Goal: Information Seeking & Learning: Get advice/opinions

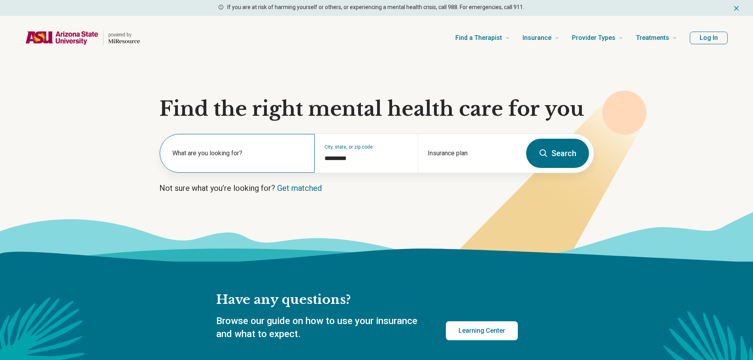
click at [248, 156] on label "What are you looking for?" at bounding box center [238, 153] width 133 height 9
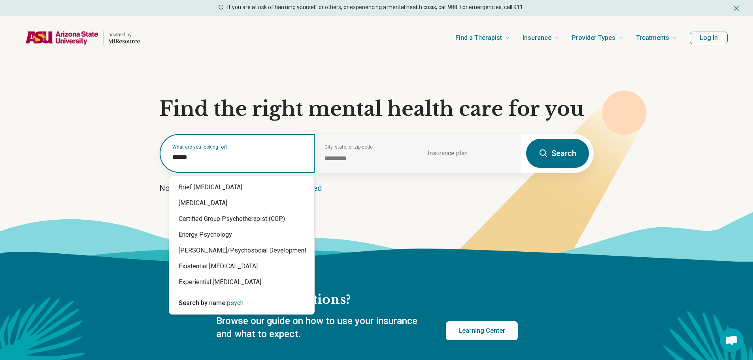
type input "*******"
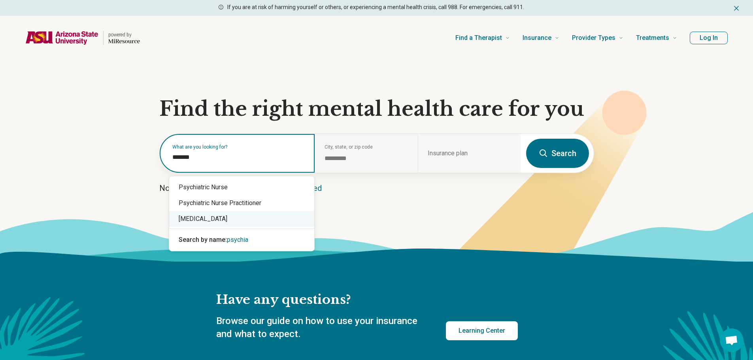
click at [209, 217] on div "[MEDICAL_DATA]" at bounding box center [241, 219] width 145 height 16
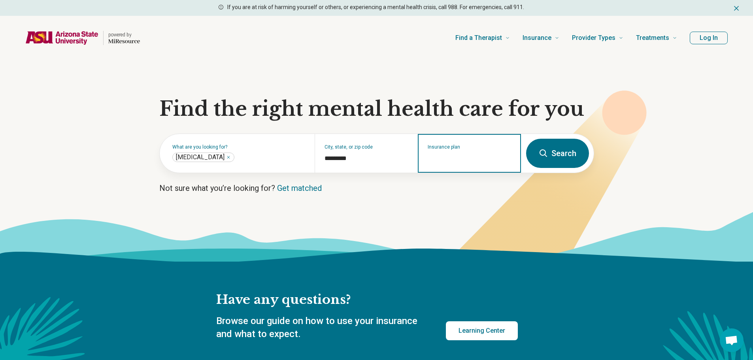
click at [436, 156] on input "Insurance plan" at bounding box center [470, 158] width 84 height 9
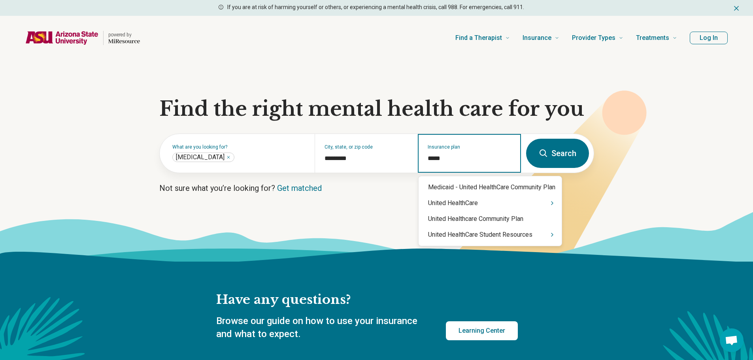
type input "******"
click at [553, 237] on icon "Suggestions" at bounding box center [553, 234] width 2 height 3
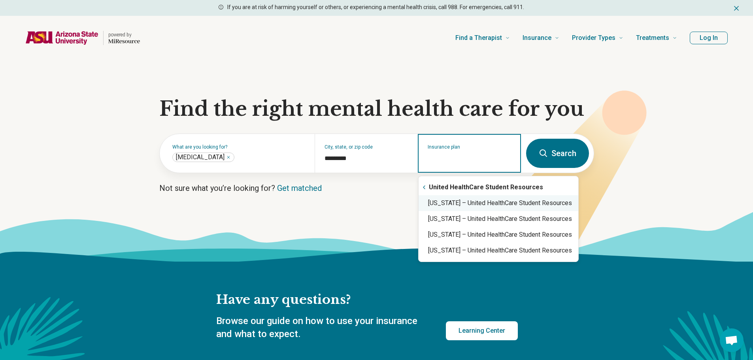
click at [533, 206] on div "Arizona – United HealthCare Student Resources" at bounding box center [499, 203] width 160 height 16
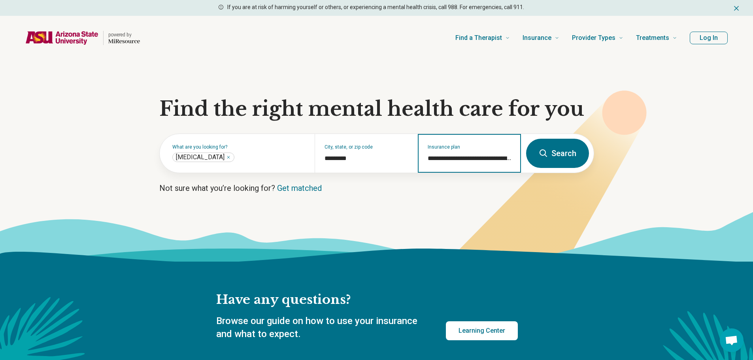
type input "**********"
click at [558, 156] on button "Search" at bounding box center [557, 153] width 63 height 29
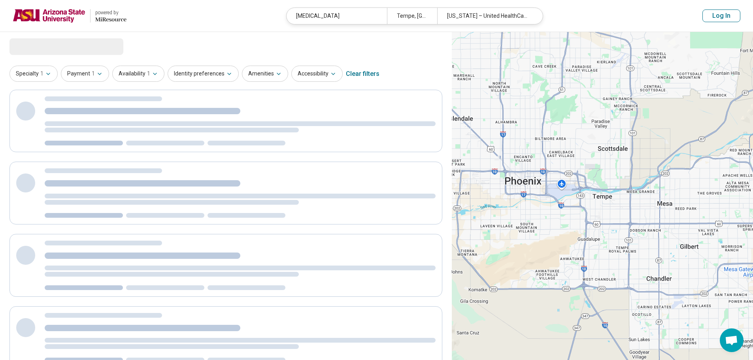
select select "***"
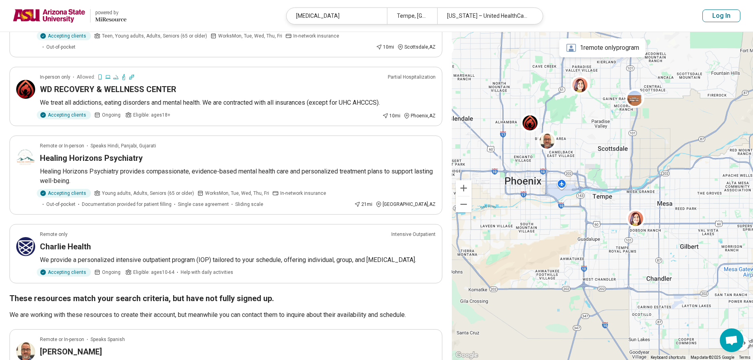
scroll to position [158, 0]
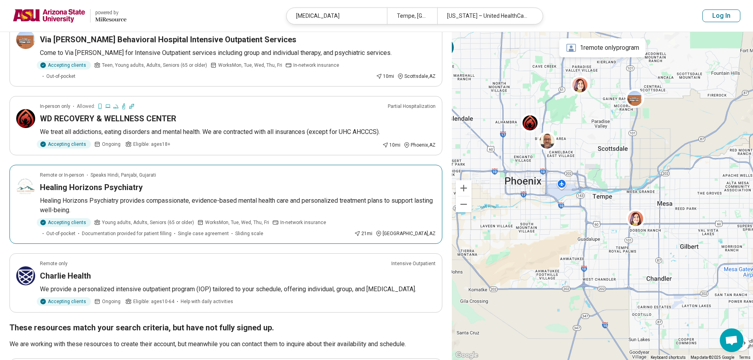
click at [135, 196] on p "Healing Horizons Psychiatry provides compassionate, evidence-based mental healt…" at bounding box center [238, 205] width 396 height 19
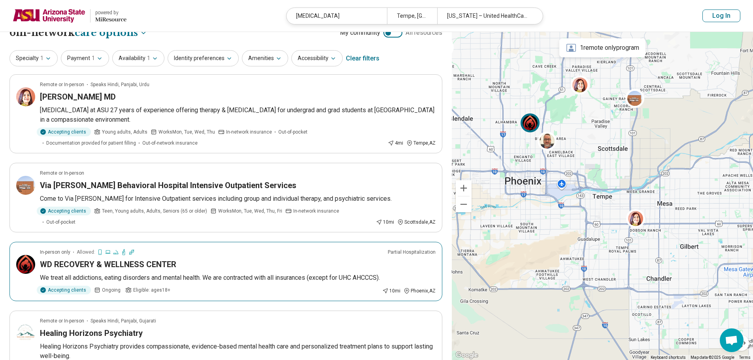
scroll to position [0, 0]
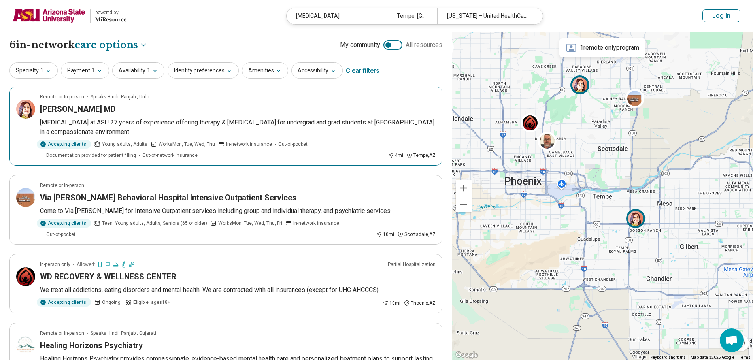
click at [198, 122] on p "[MEDICAL_DATA] at ASU 27 years of experience offering therapy & [MEDICAL_DATA] …" at bounding box center [238, 127] width 396 height 19
click at [185, 121] on p "[MEDICAL_DATA] at ASU 27 years of experience offering therapy & [MEDICAL_DATA] …" at bounding box center [238, 127] width 396 height 19
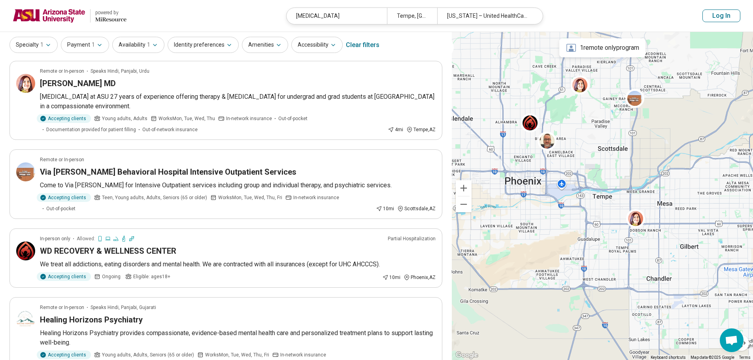
scroll to position [40, 0]
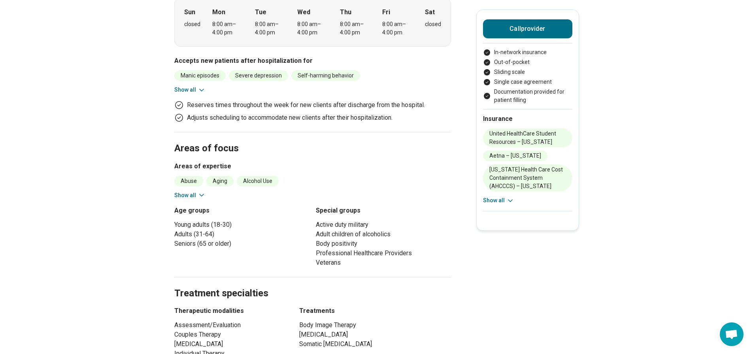
scroll to position [277, 0]
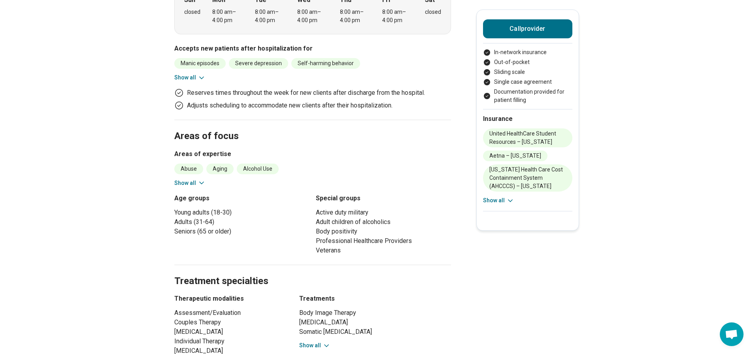
click at [205, 179] on icon at bounding box center [202, 183] width 8 height 8
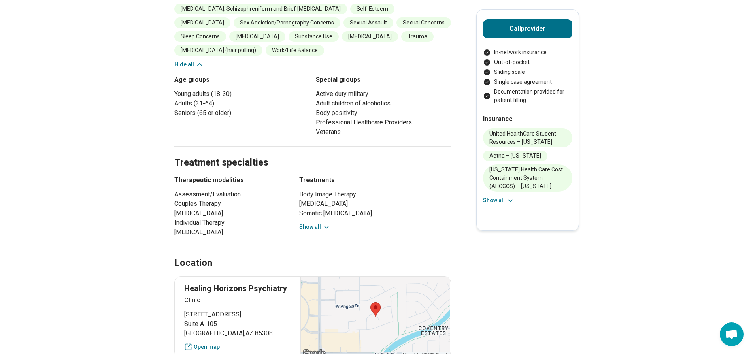
scroll to position [672, 0]
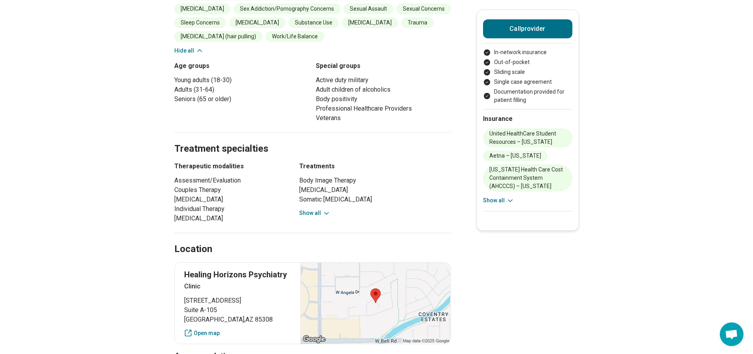
click at [327, 216] on icon at bounding box center [327, 214] width 8 height 8
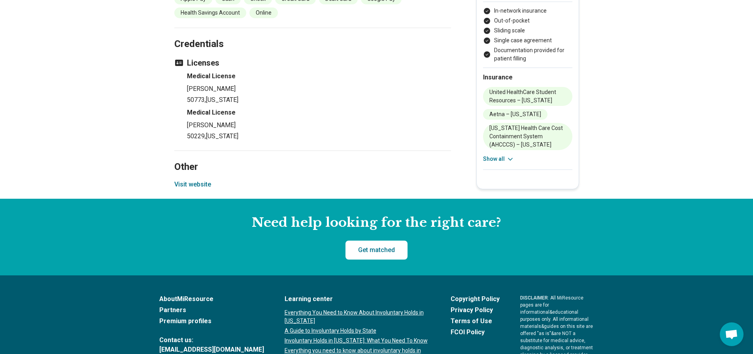
scroll to position [1463, 0]
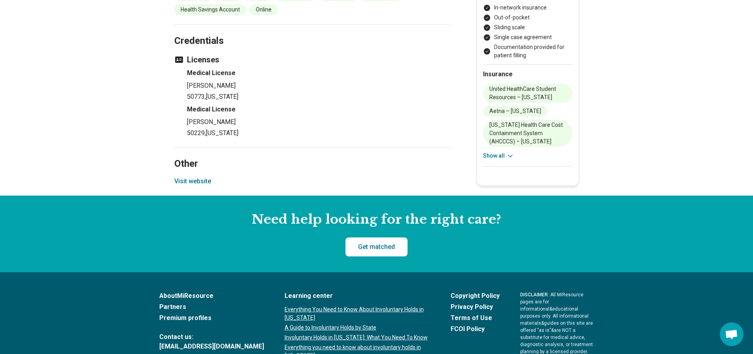
click at [205, 186] on button "Visit website" at bounding box center [192, 181] width 37 height 9
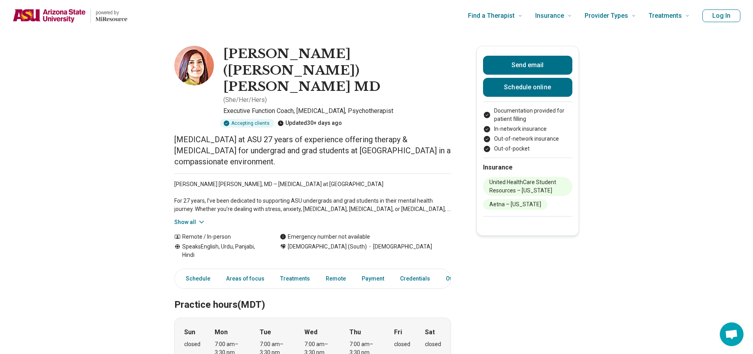
click at [202, 221] on icon at bounding box center [202, 222] width 4 height 2
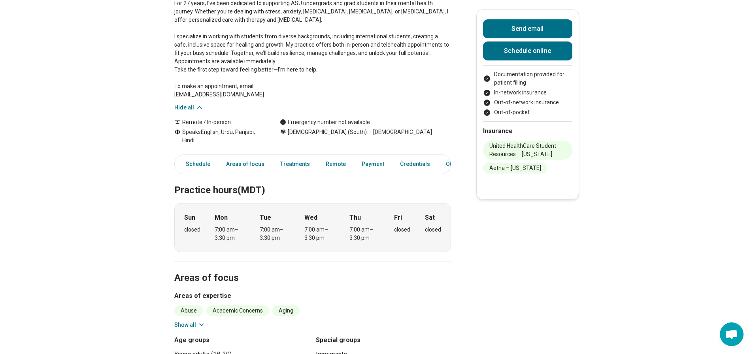
scroll to position [237, 0]
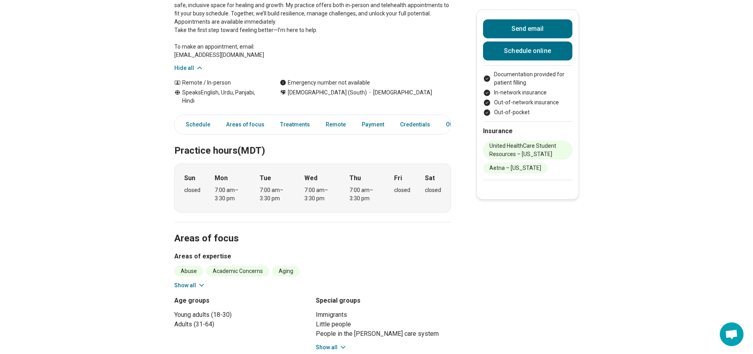
click at [203, 282] on button "Show all" at bounding box center [189, 286] width 31 height 8
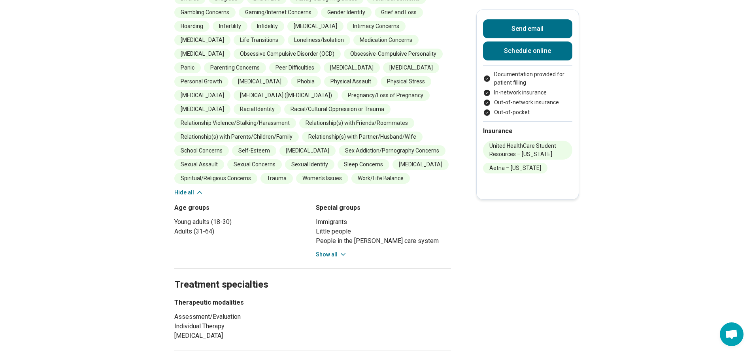
scroll to position [593, 0]
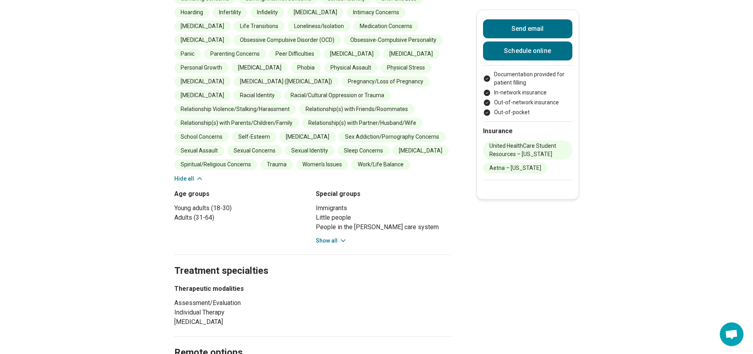
click at [343, 237] on icon at bounding box center [343, 241] width 8 height 8
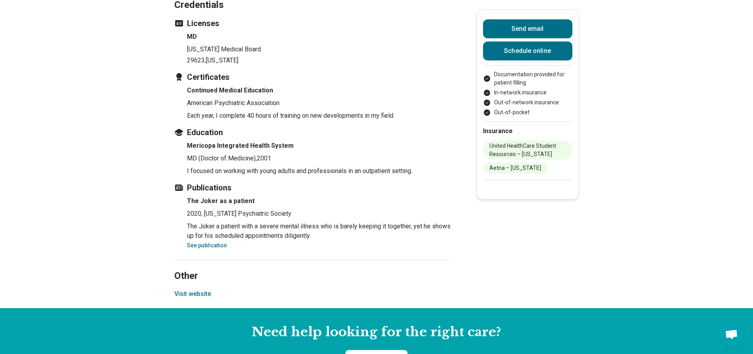
scroll to position [1266, 0]
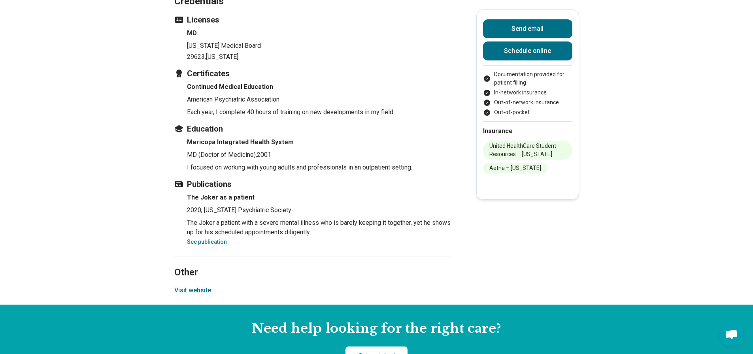
click at [210, 286] on button "Visit website" at bounding box center [192, 290] width 37 height 9
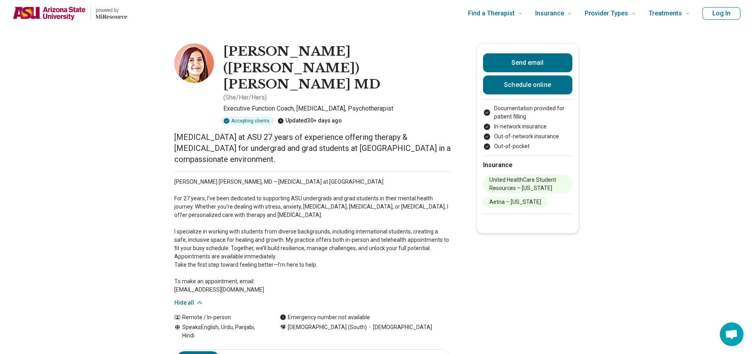
scroll to position [0, 0]
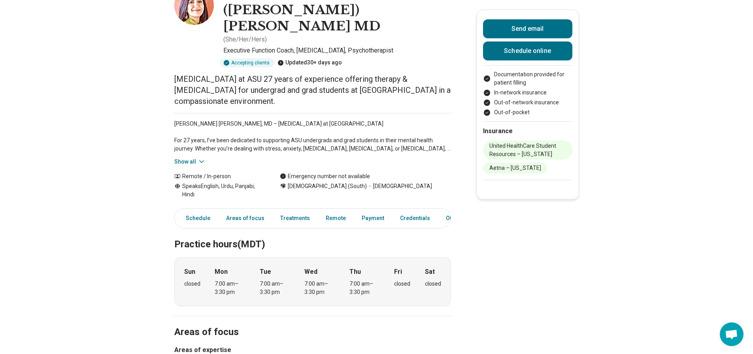
scroll to position [79, 0]
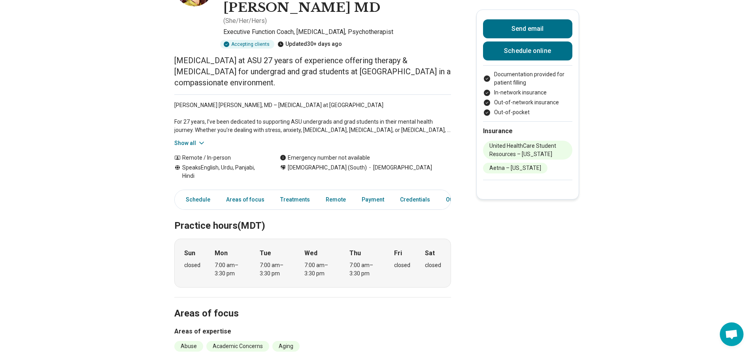
click at [203, 142] on icon at bounding box center [202, 143] width 4 height 2
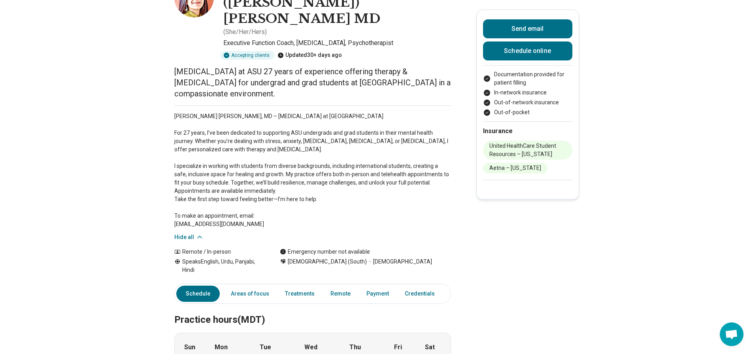
scroll to position [0, 0]
